Goal: Task Accomplishment & Management: Use online tool/utility

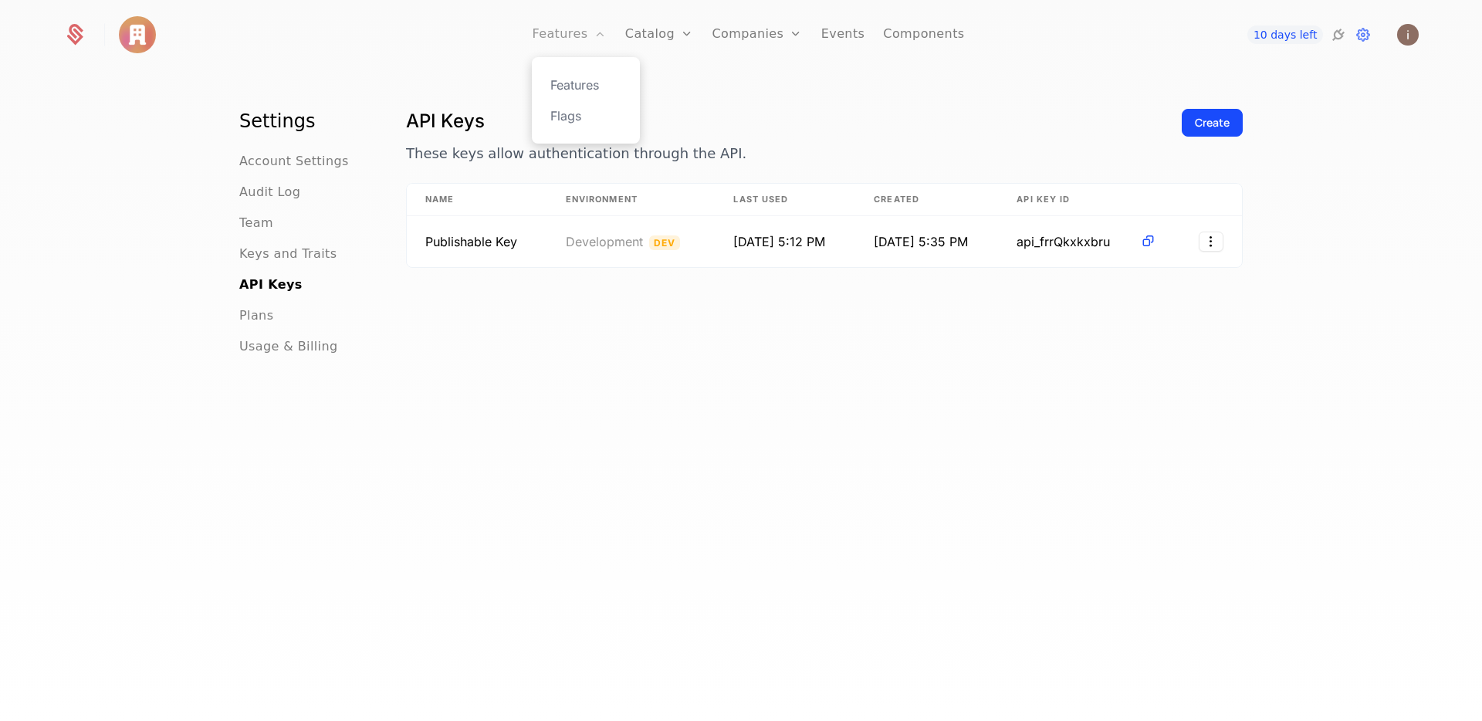
click at [594, 31] on link "Features" at bounding box center [569, 34] width 74 height 69
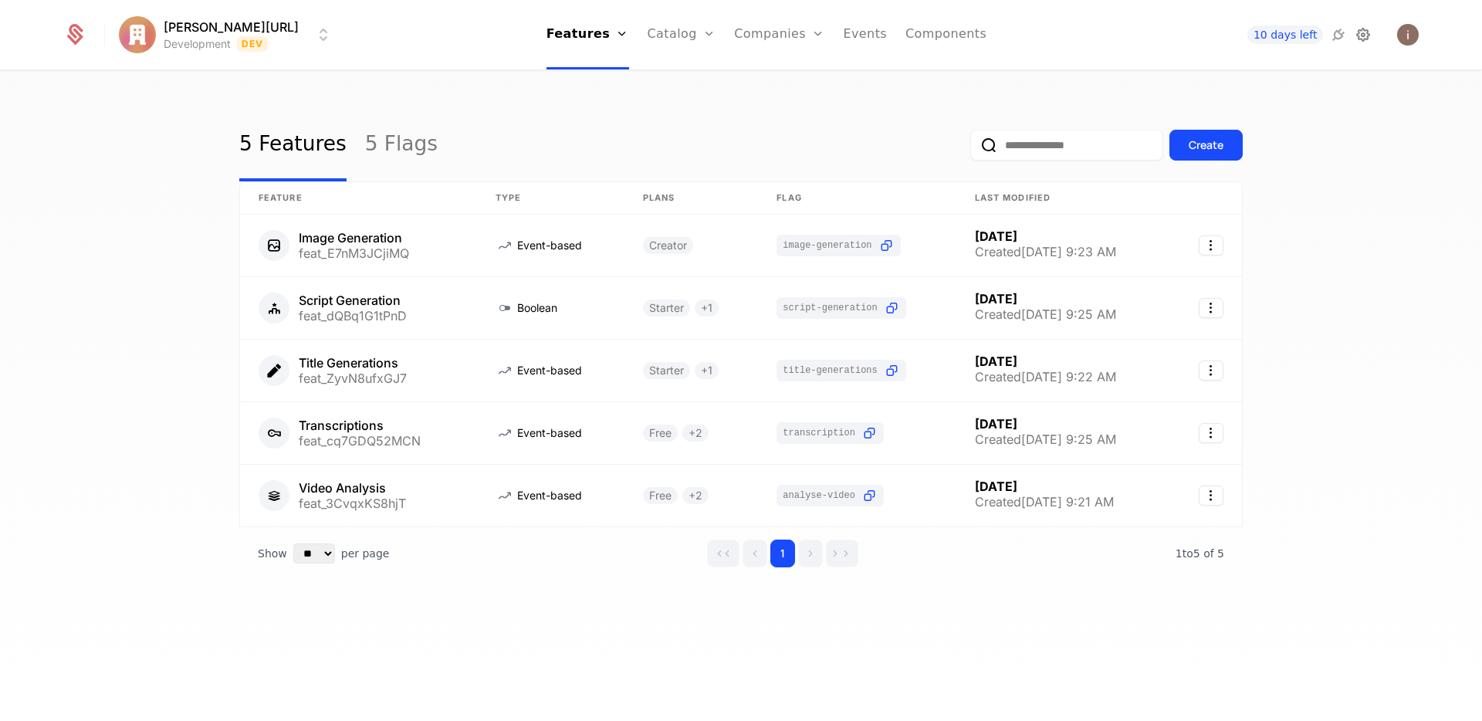
click at [1368, 36] on icon at bounding box center [1363, 34] width 19 height 19
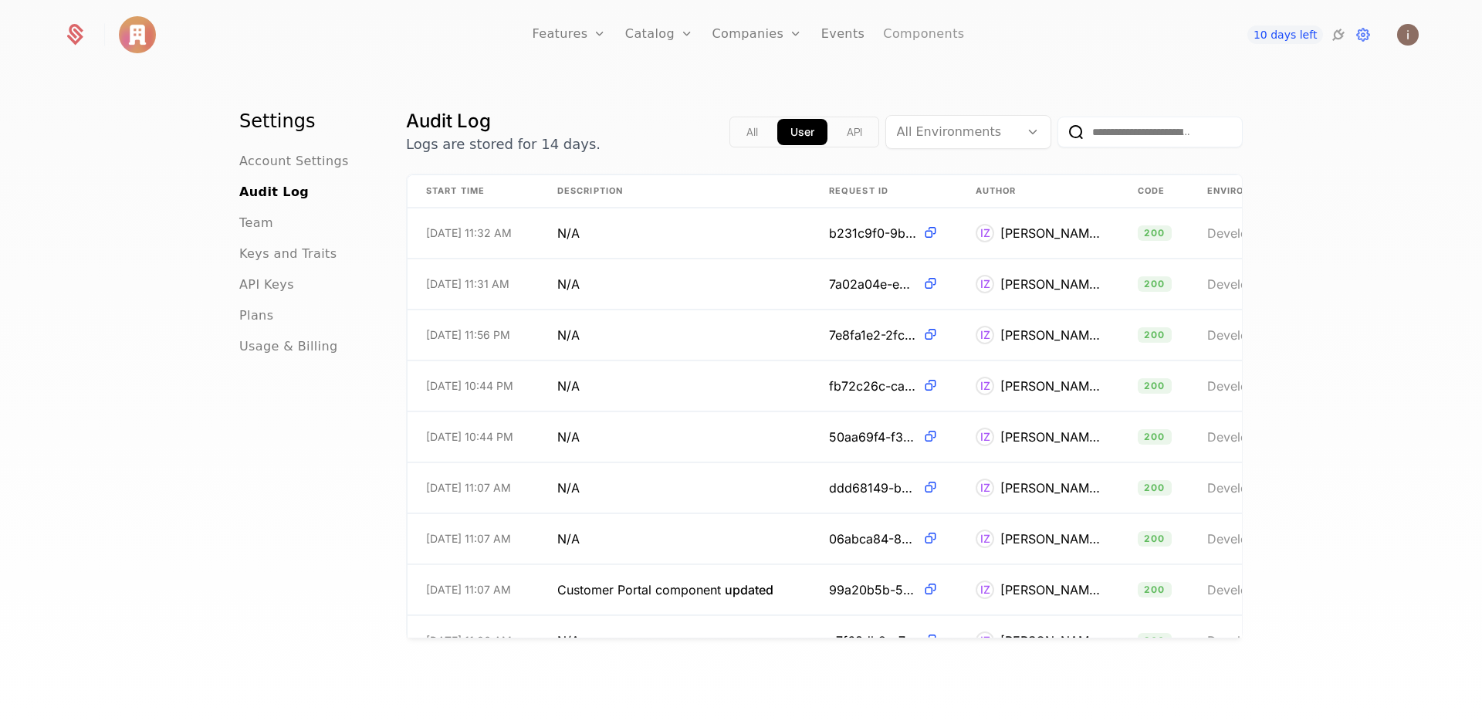
click at [905, 32] on link "Components" at bounding box center [923, 34] width 81 height 69
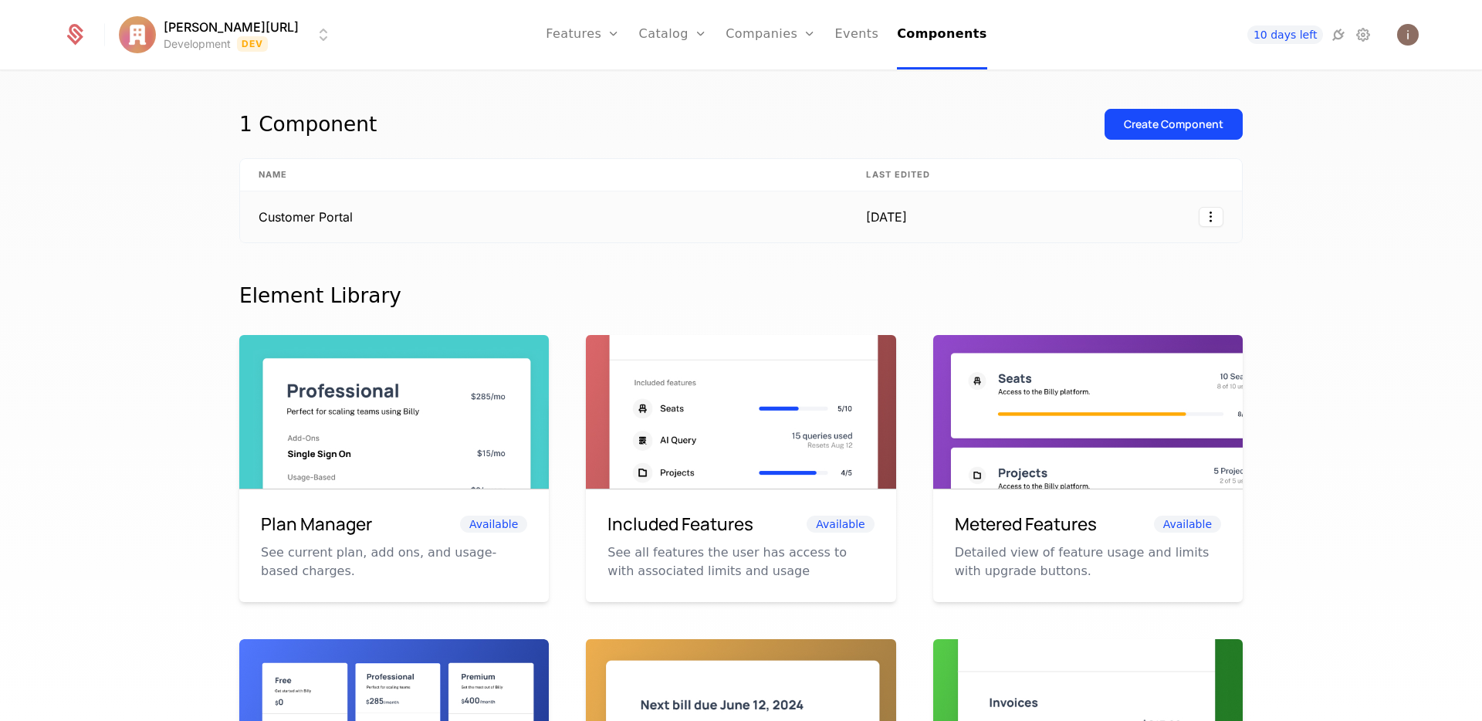
click at [330, 222] on td "Customer Portal" at bounding box center [544, 216] width 608 height 51
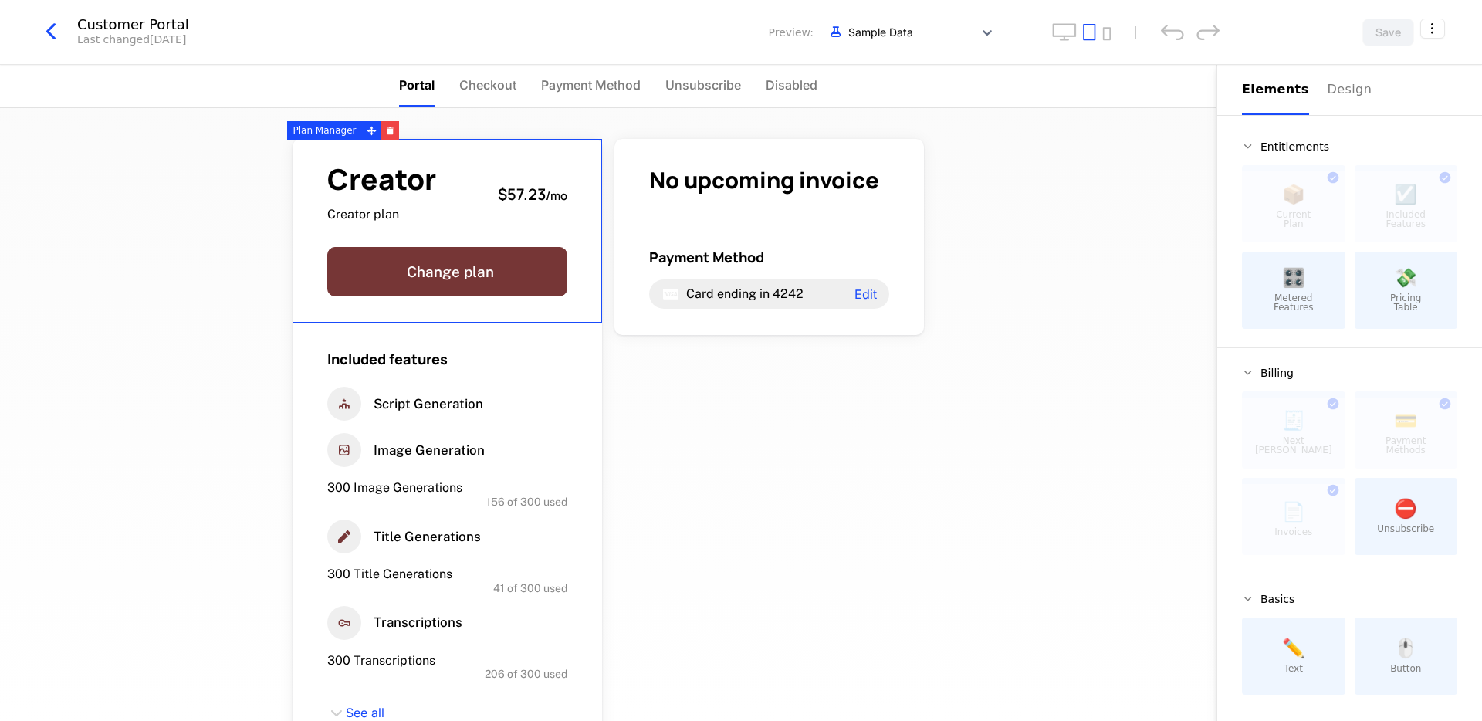
click at [1438, 3] on div "Customer Portal Last changed yesterday Preview: Sample Data Save" at bounding box center [741, 32] width 1482 height 65
click at [1442, 22] on html "issac.ai Development Dev Features Features Flags Catalog Plans Add Ons Configur…" at bounding box center [741, 360] width 1482 height 721
click at [1408, 130] on icon "button" at bounding box center [1400, 126] width 16 height 16
click at [397, 194] on span "Creator" at bounding box center [381, 179] width 109 height 29
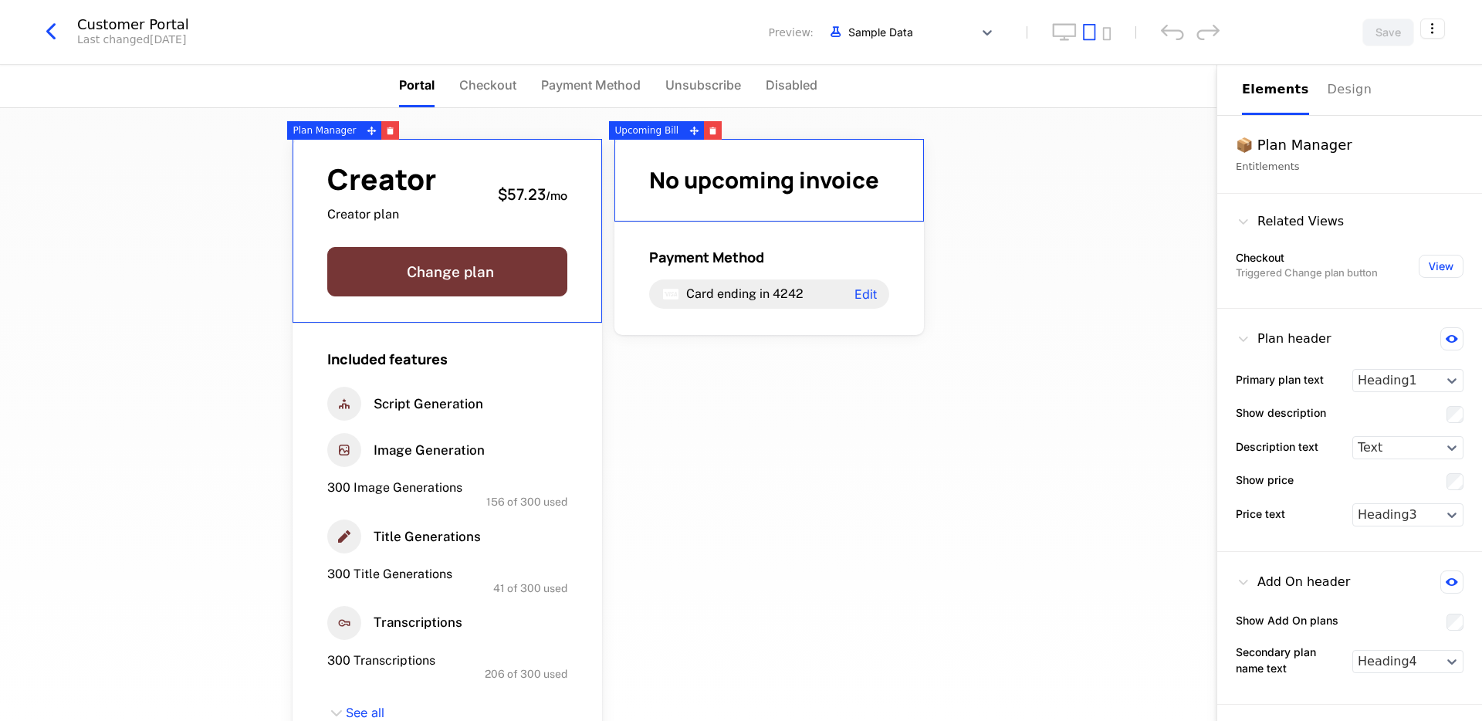
click at [1311, 150] on div "📦 Plan Manager" at bounding box center [1350, 145] width 228 height 22
click at [401, 194] on span "Creator" at bounding box center [381, 179] width 109 height 29
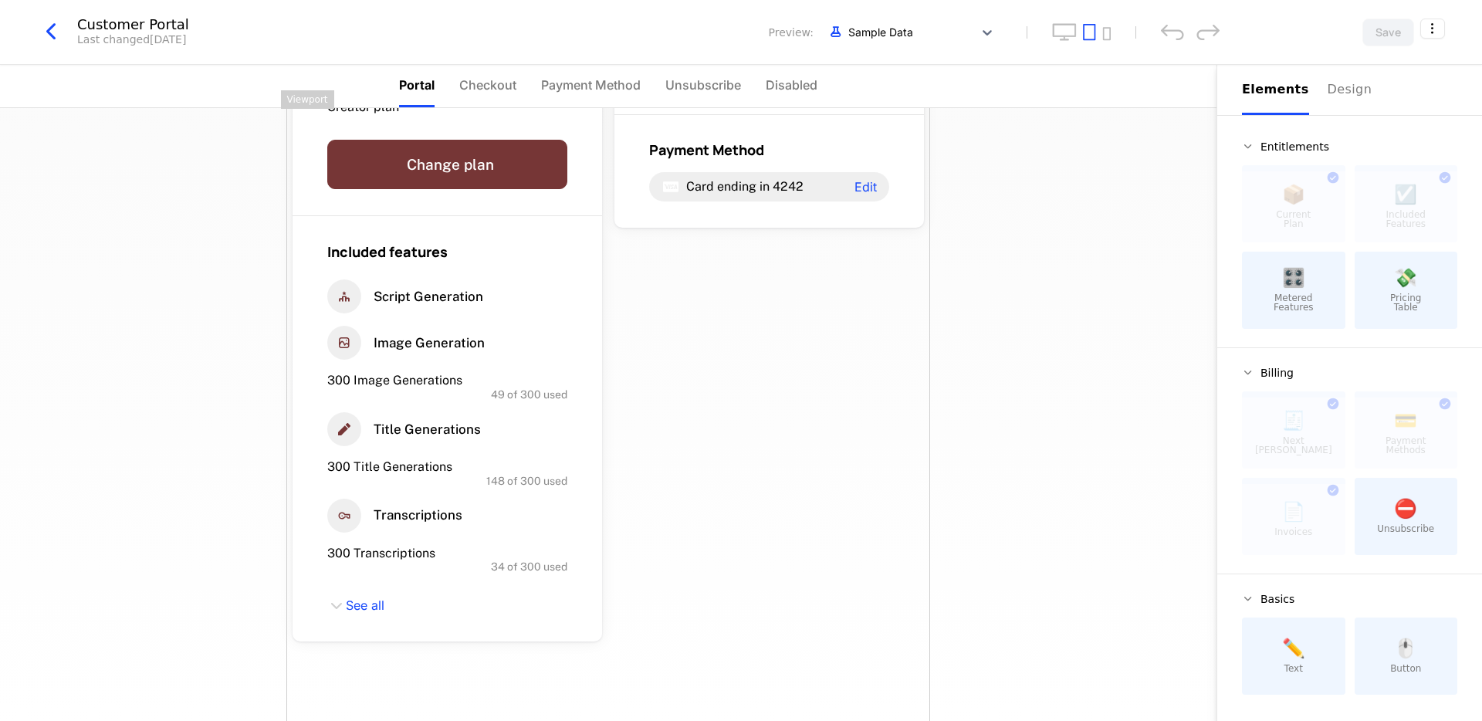
scroll to position [117, 0]
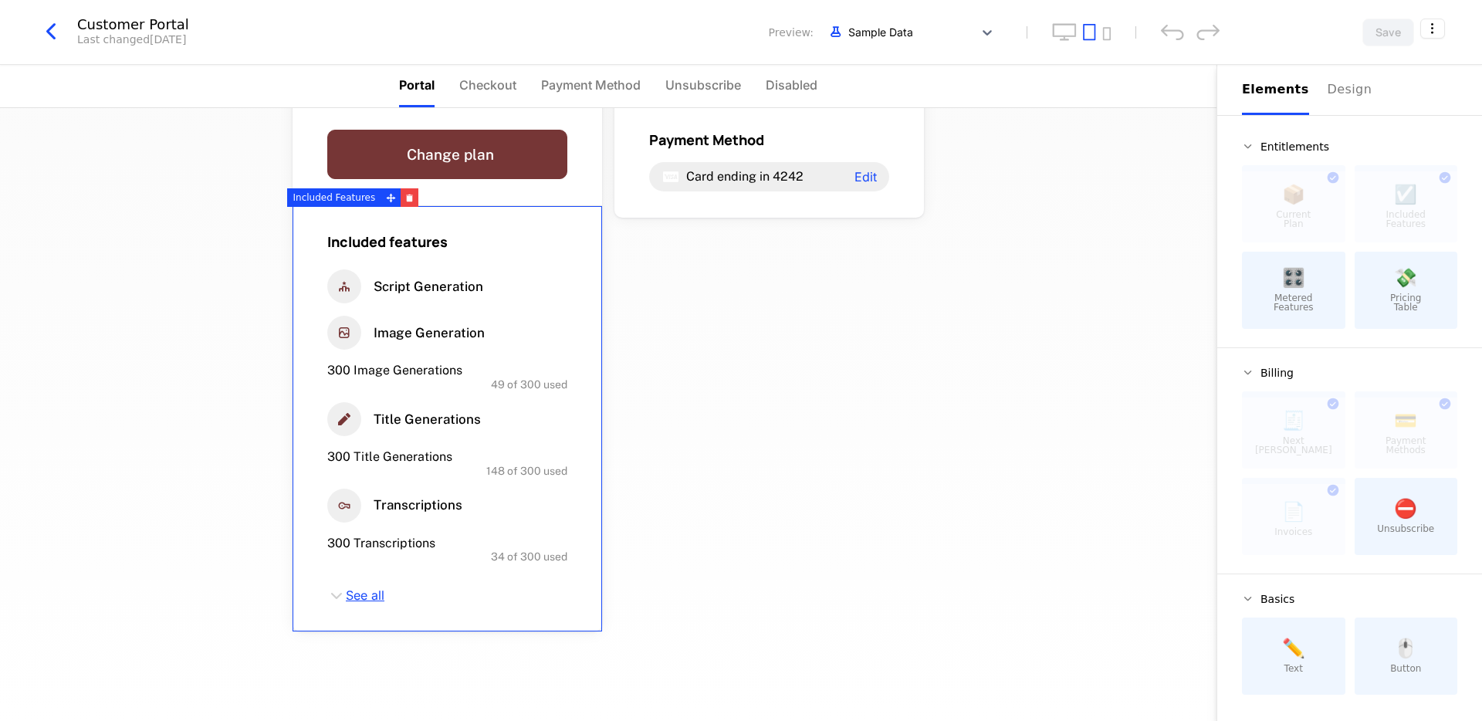
click at [363, 595] on span "See all" at bounding box center [365, 596] width 39 height 17
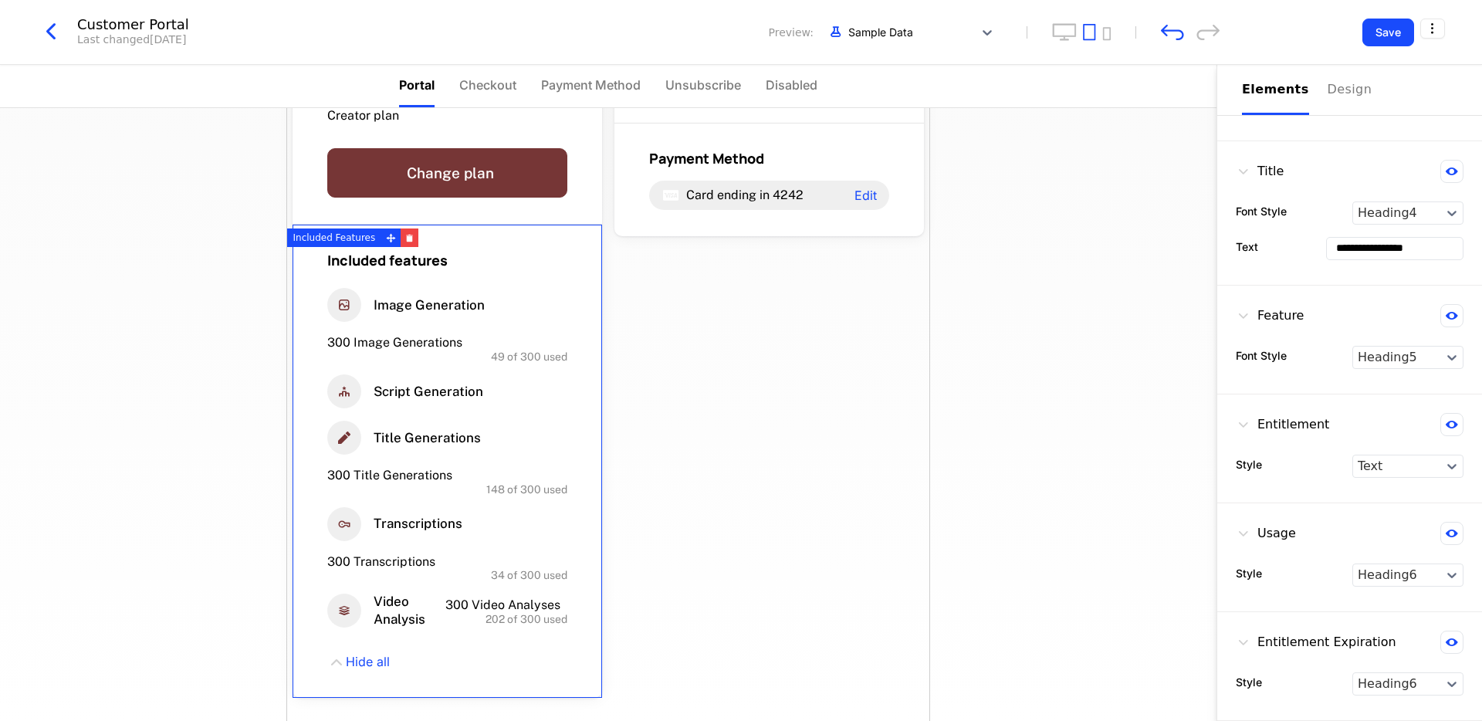
scroll to position [0, 0]
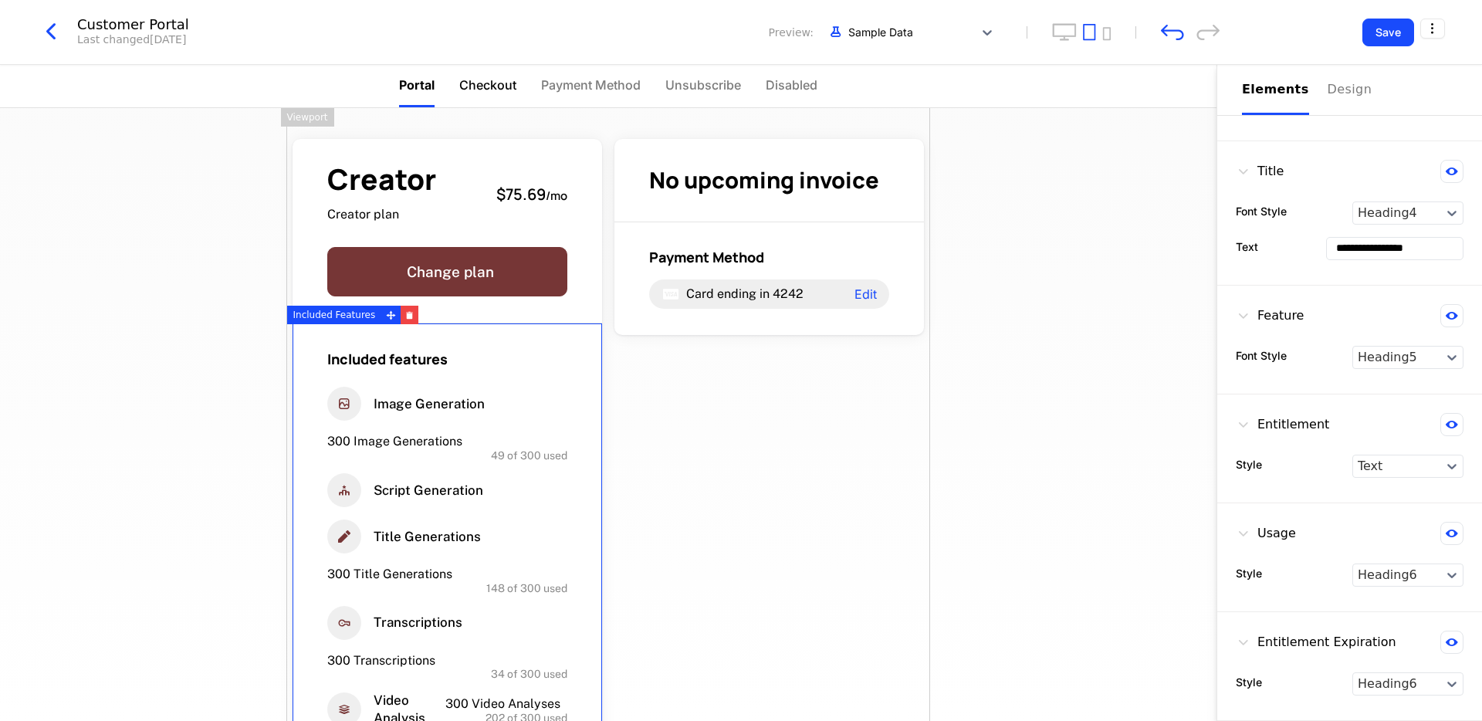
click at [491, 83] on span "Checkout" at bounding box center [487, 85] width 57 height 19
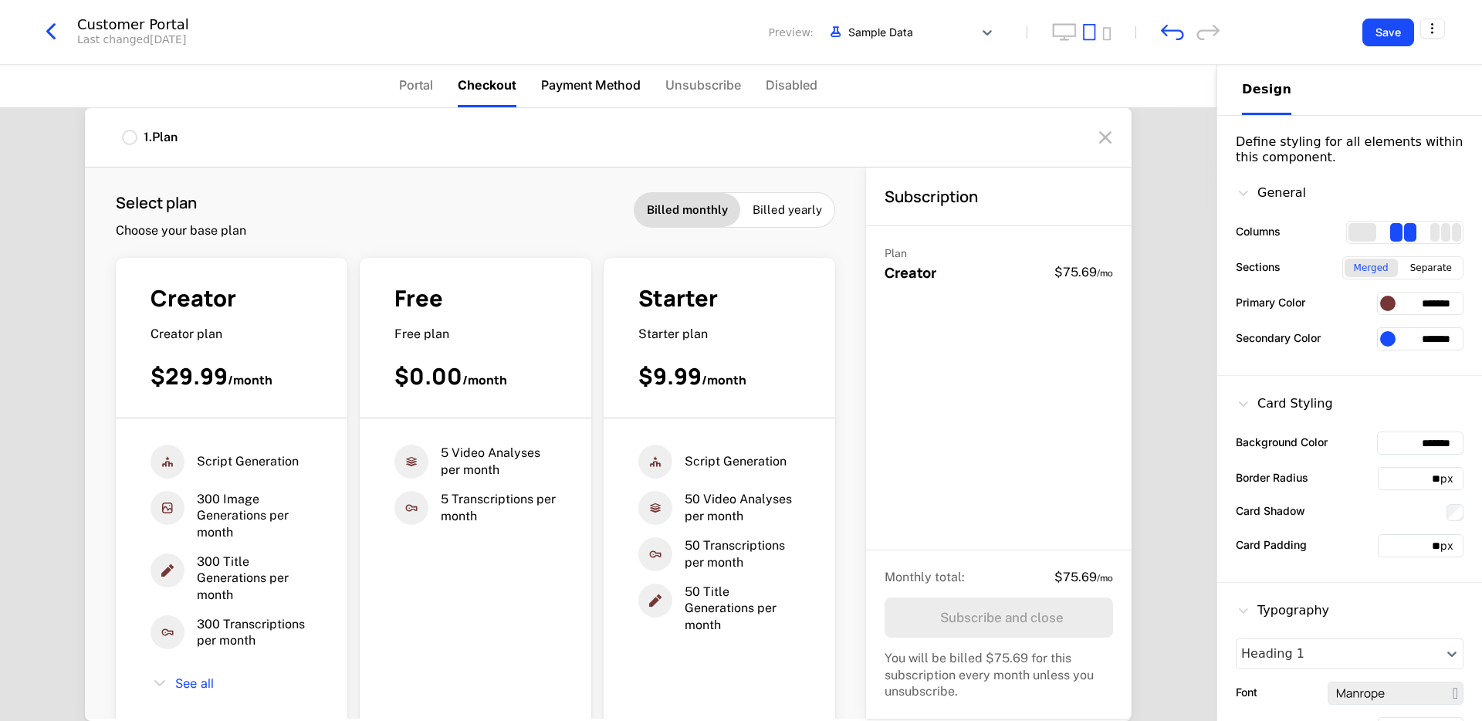
click at [593, 85] on span "Payment Method" at bounding box center [591, 85] width 100 height 19
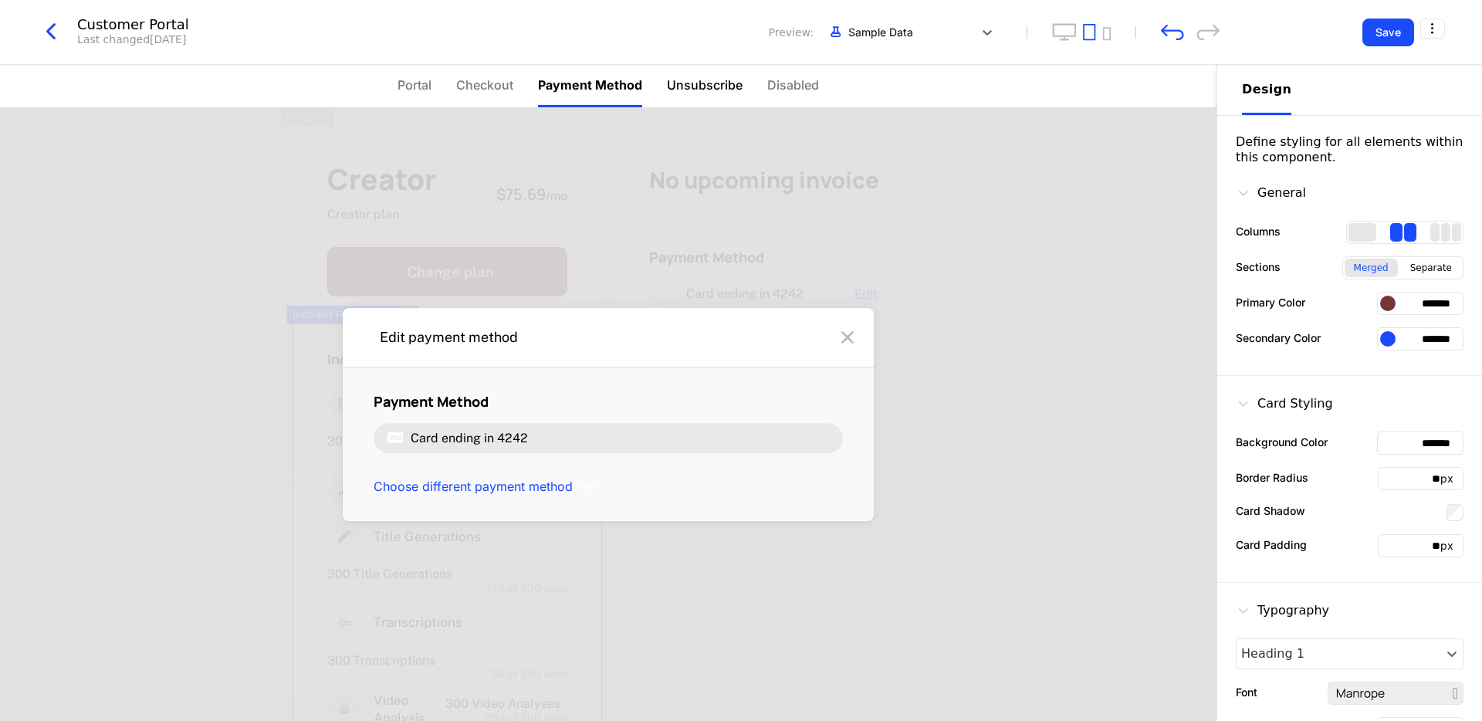
click at [708, 84] on span "Unsubscribe" at bounding box center [705, 85] width 76 height 19
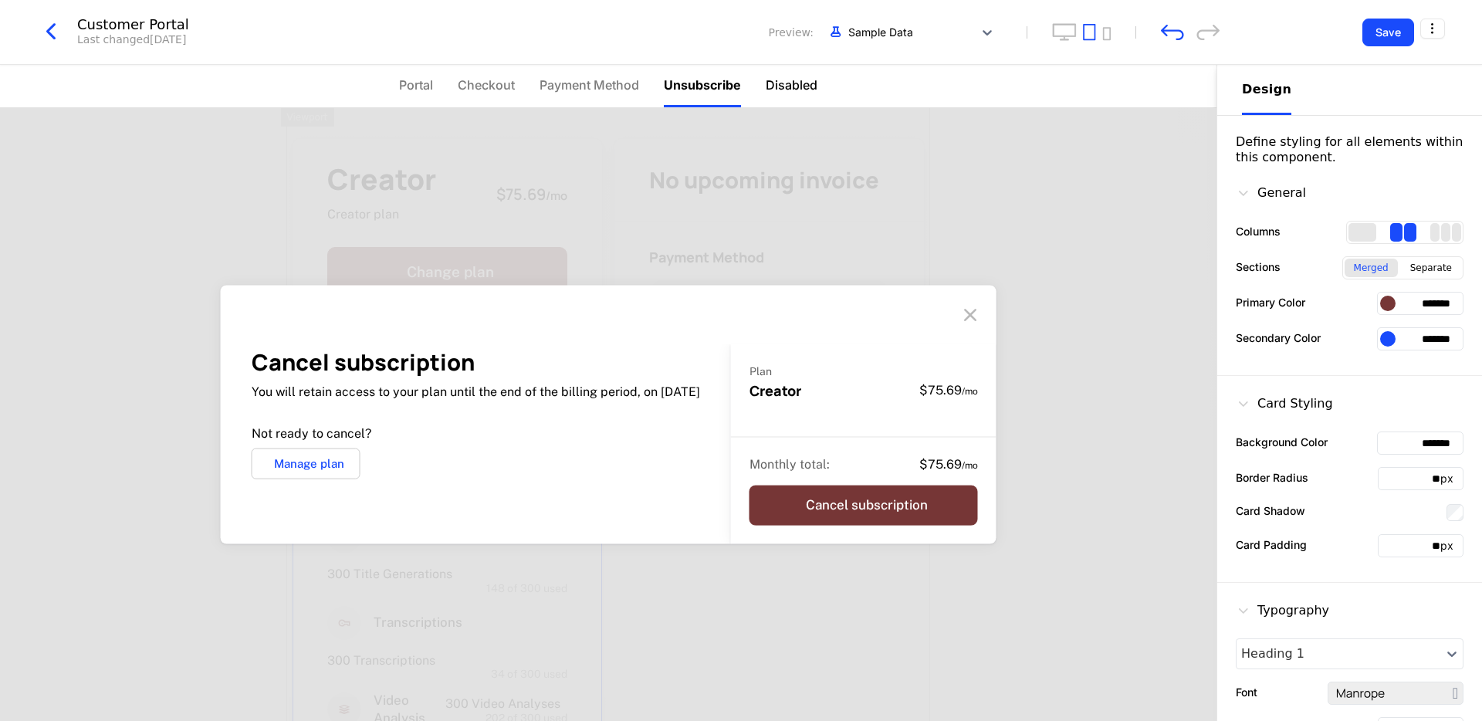
click at [811, 85] on span "Disabled" at bounding box center [792, 85] width 52 height 19
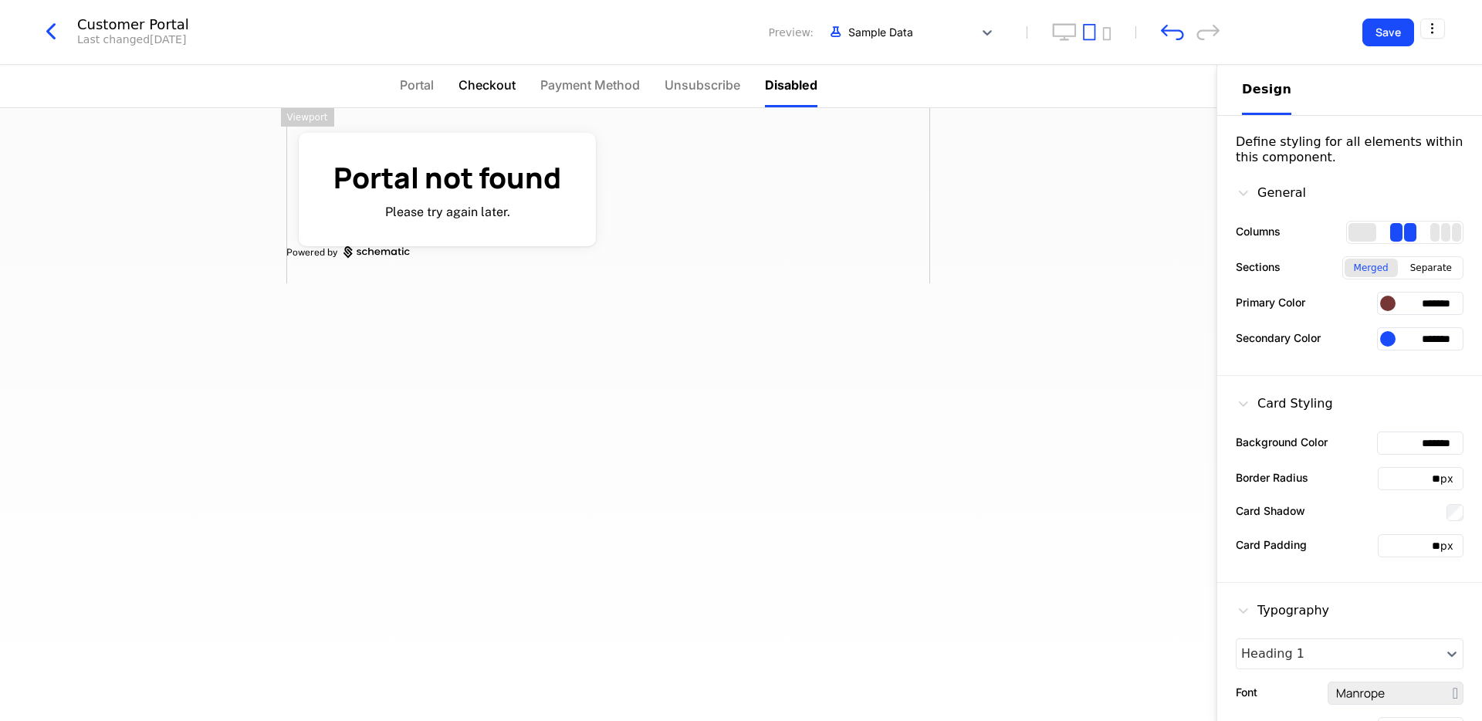
click at [499, 90] on span "Checkout" at bounding box center [487, 85] width 57 height 19
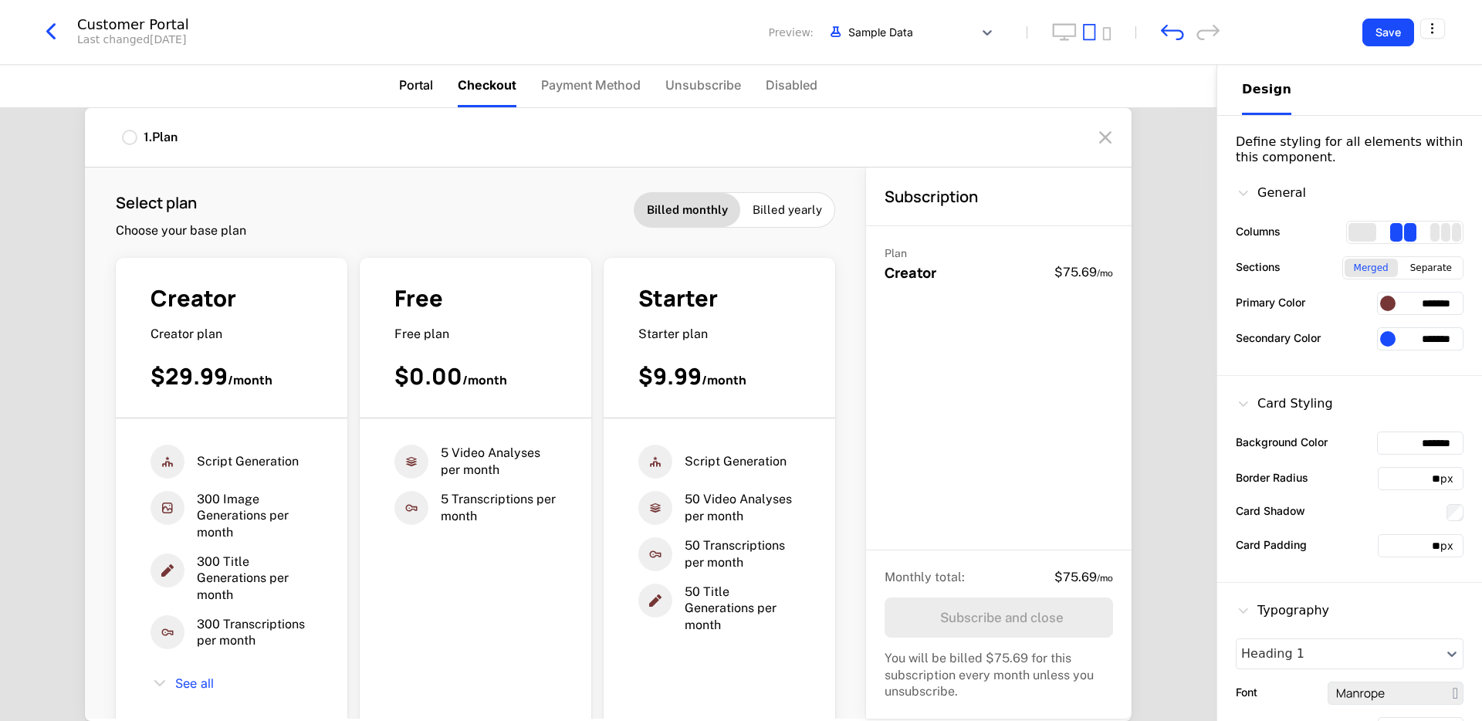
click at [425, 87] on span "Portal" at bounding box center [416, 85] width 34 height 19
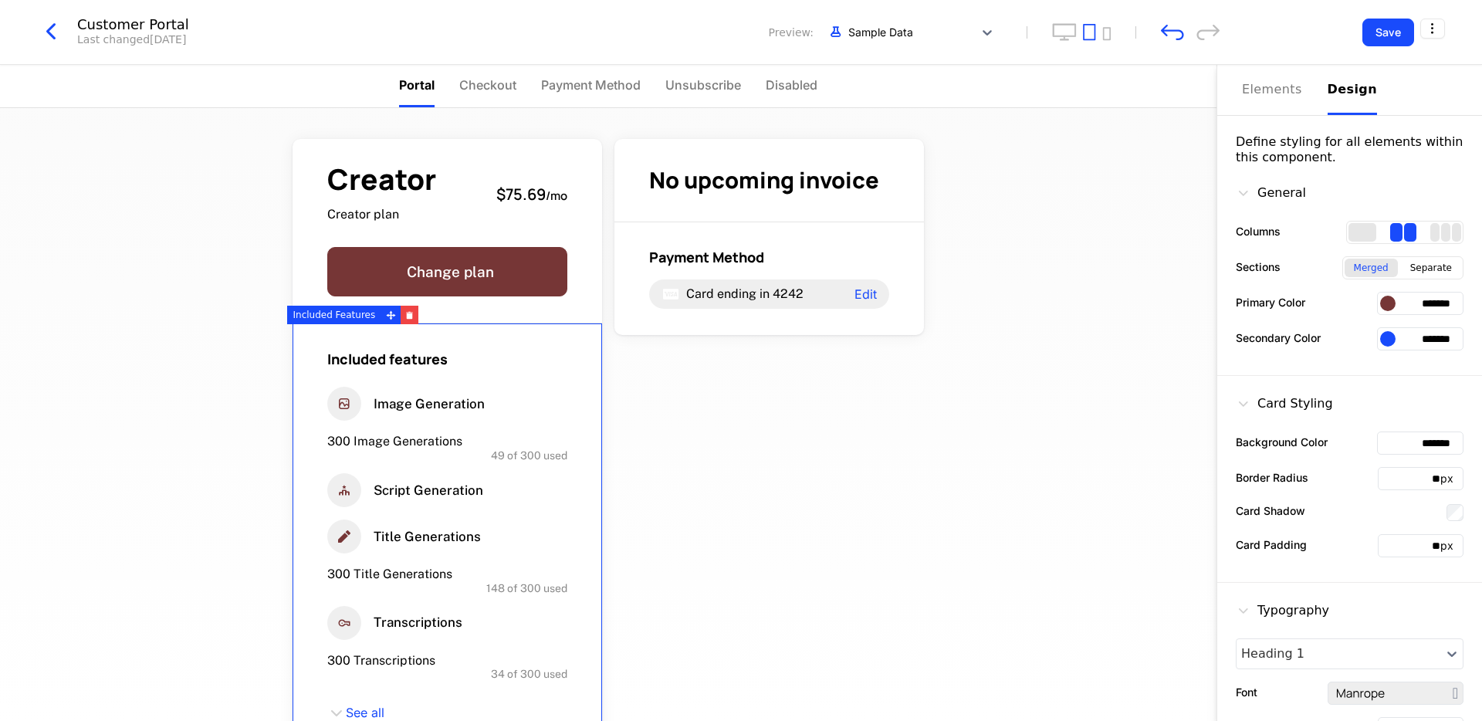
drag, startPoint x: 439, startPoint y: 418, endPoint x: 446, endPoint y: 424, distance: 9.3
click at [439, 418] on div "Image Generation" at bounding box center [447, 404] width 240 height 34
click at [516, 461] on span "49 of 300 used" at bounding box center [529, 455] width 76 height 11
click at [560, 455] on span "49 of 300 used" at bounding box center [529, 455] width 76 height 11
click at [507, 464] on div "Included features Image Generation 300 Image Generations 49 of 300 used Script …" at bounding box center [448, 536] width 310 height 425
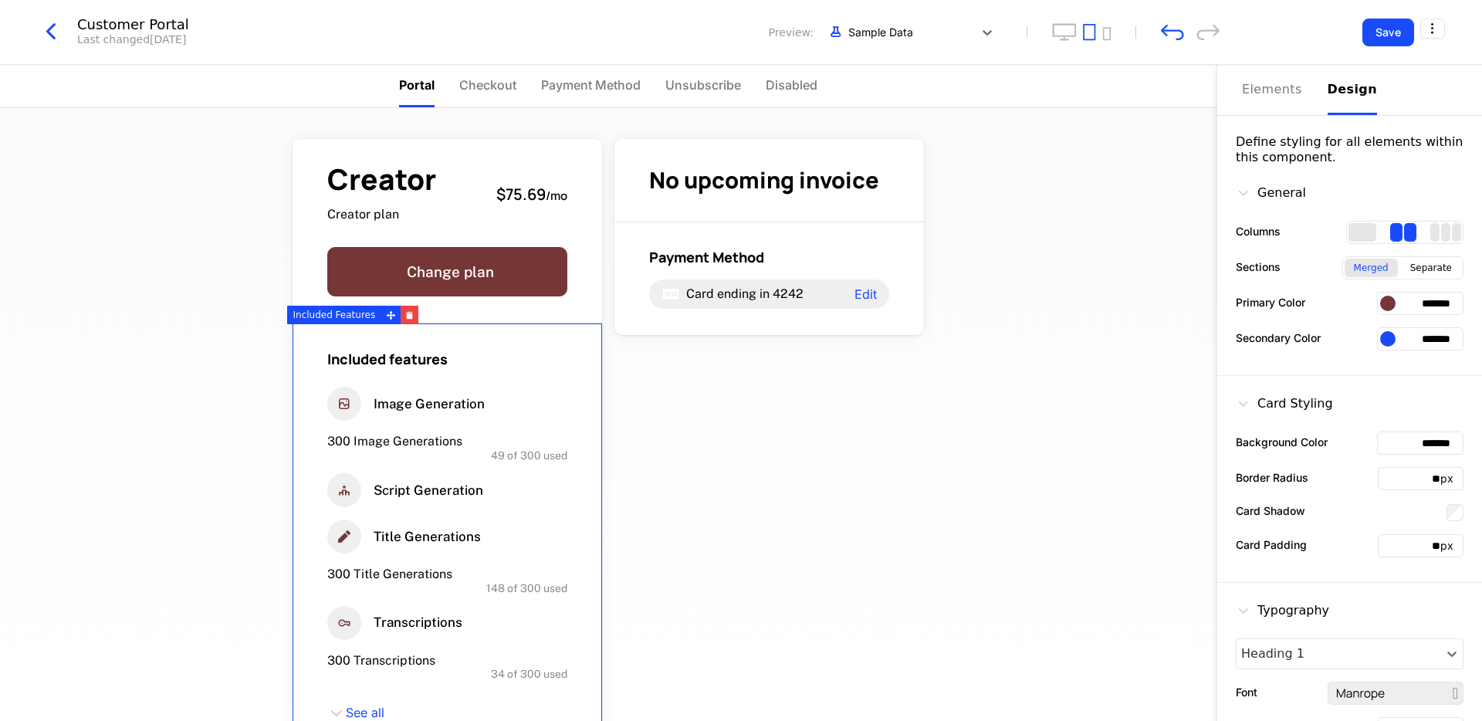
click at [516, 450] on span "49 of 300 used" at bounding box center [529, 455] width 76 height 11
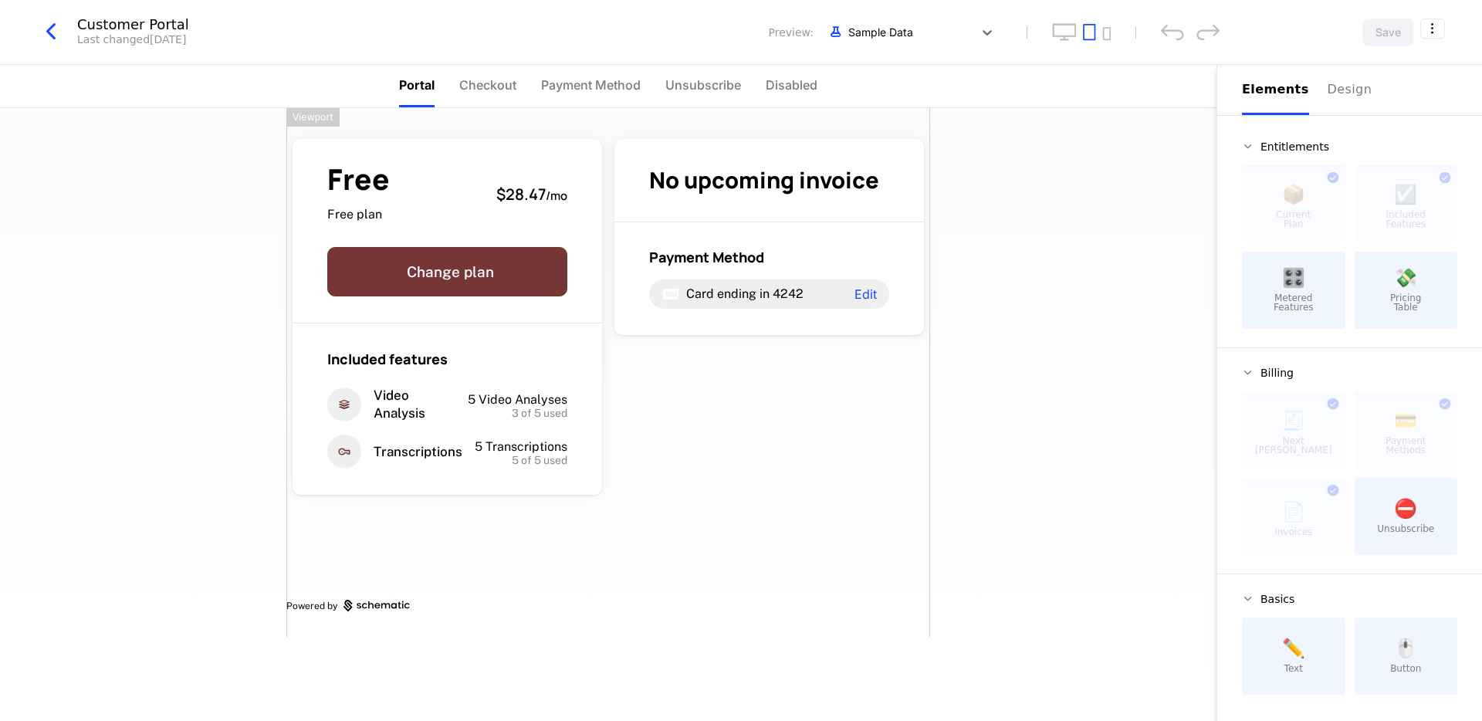
click at [188, 107] on div "Portal Checkout Payment Method Unsubscribe Disabled Free Free plan $28.47 / mo …" at bounding box center [608, 393] width 1217 height 656
click at [971, 113] on div "Free Free plan $28.47 / mo Change plan Included features Video Analysis 5 Video…" at bounding box center [608, 414] width 1217 height 613
click at [137, 32] on div "Last changed yesterday" at bounding box center [131, 39] width 109 height 15
